Goal: Check status: Check status

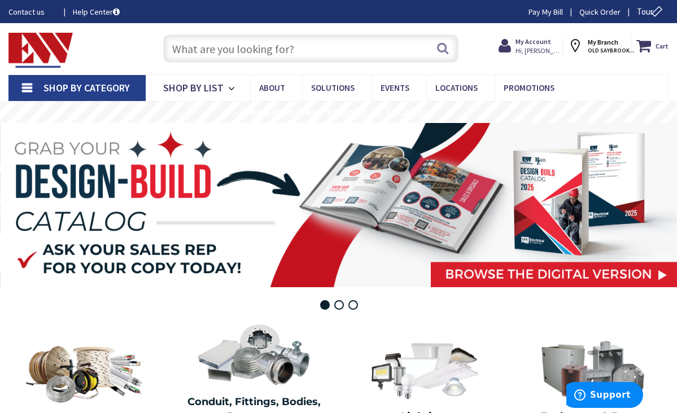
click at [202, 52] on input "text" at bounding box center [311, 48] width 296 height 28
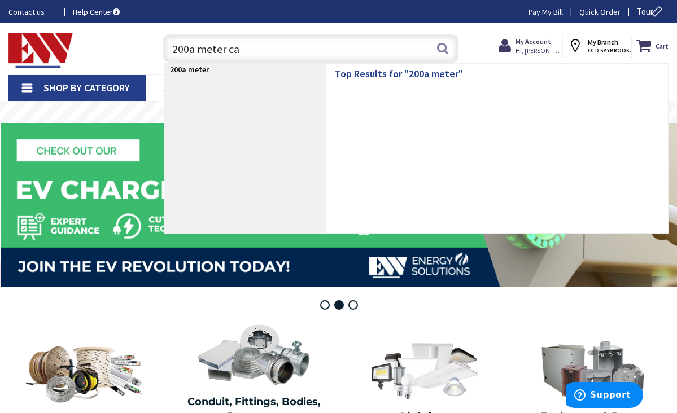
type input "200a meter can"
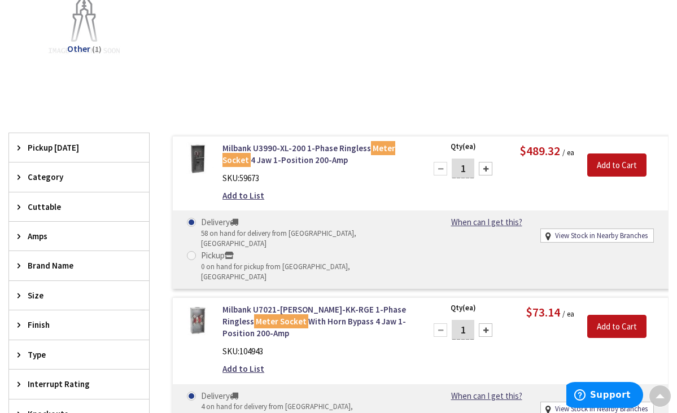
scroll to position [286, 0]
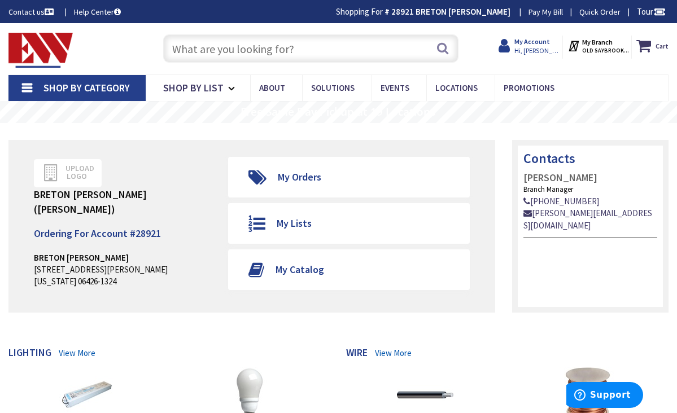
click at [530, 43] on strong "My Account" at bounding box center [532, 41] width 36 height 8
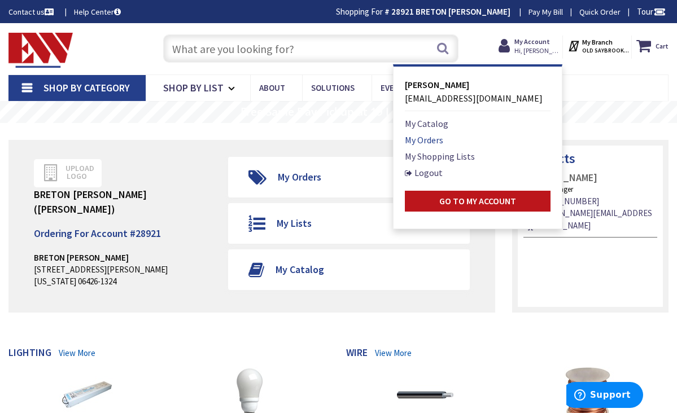
click at [435, 143] on link "My Orders" at bounding box center [424, 140] width 38 height 14
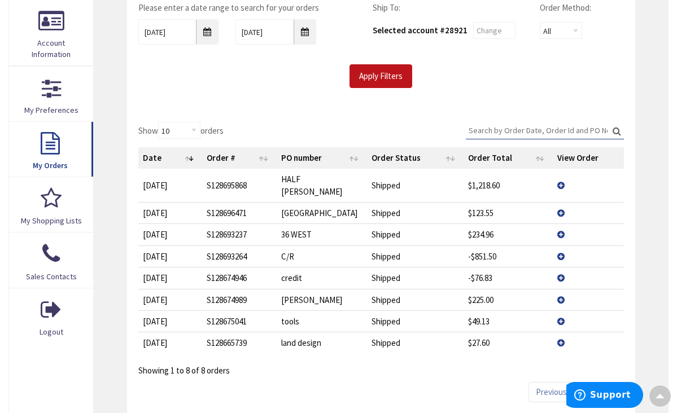
scroll to position [224, 0]
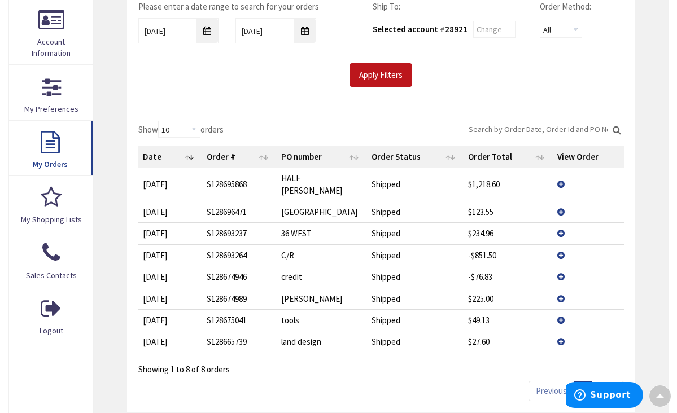
click at [562, 201] on td "View Details" at bounding box center [588, 211] width 71 height 21
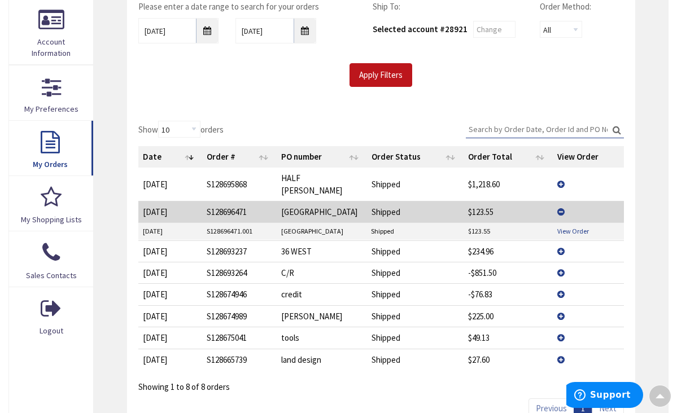
click at [569, 226] on link "View Order" at bounding box center [573, 231] width 32 height 10
click at [401, 240] on td "Shipped" at bounding box center [415, 250] width 97 height 21
click at [562, 240] on td "View Details" at bounding box center [588, 250] width 71 height 21
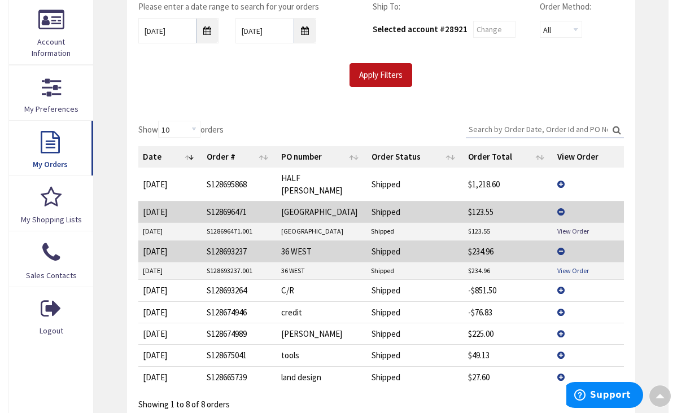
click at [565, 266] on link "View Order" at bounding box center [573, 271] width 32 height 10
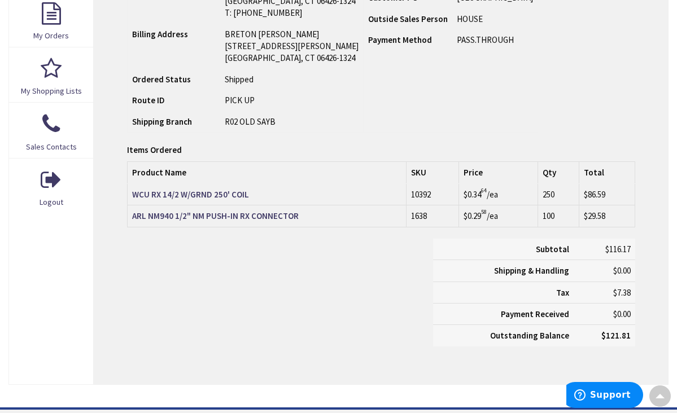
scroll to position [357, 0]
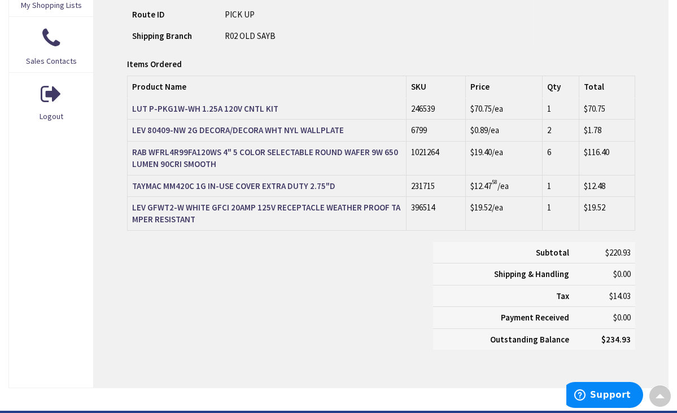
scroll to position [439, 0]
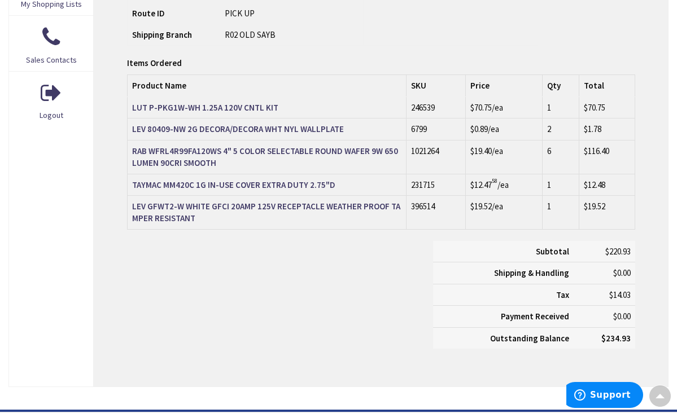
drag, startPoint x: 565, startPoint y: 253, endPoint x: 371, endPoint y: 0, distance: 319.3
click at [370, 0] on html "Accessibility Screen-Reader Guide, Feedback, and Issue Reporting | New window L…" at bounding box center [338, 115] width 677 height 1109
